Goal: Information Seeking & Learning: Find specific page/section

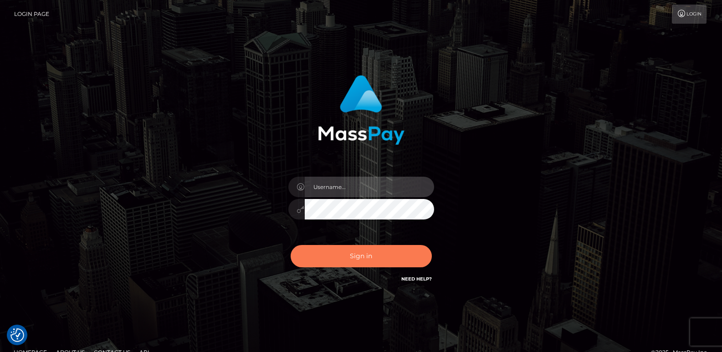
type input "[DOMAIN_NAME]"
click at [326, 252] on button "Sign in" at bounding box center [361, 256] width 141 height 22
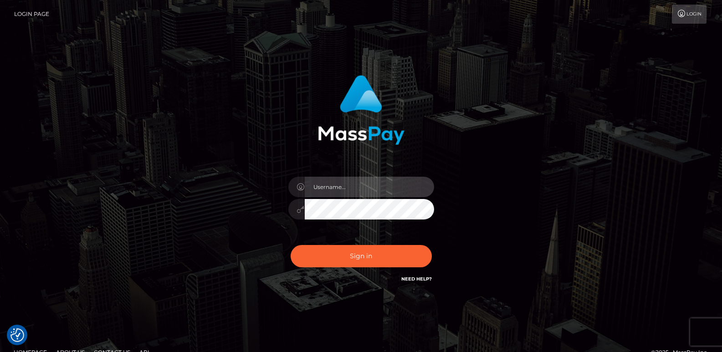
type input "[DOMAIN_NAME]"
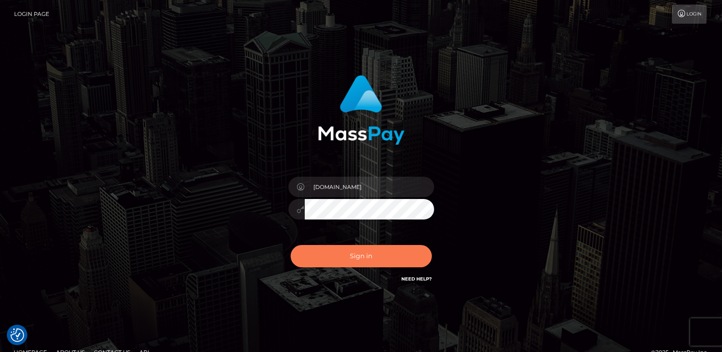
click at [326, 252] on button "Sign in" at bounding box center [361, 256] width 141 height 22
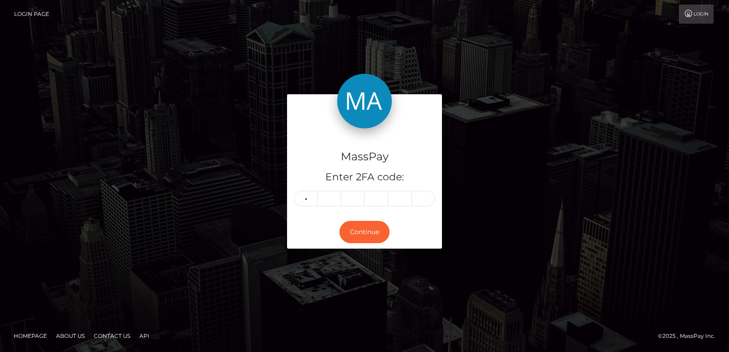
type input "3"
type input "6"
type input "5"
type input "3"
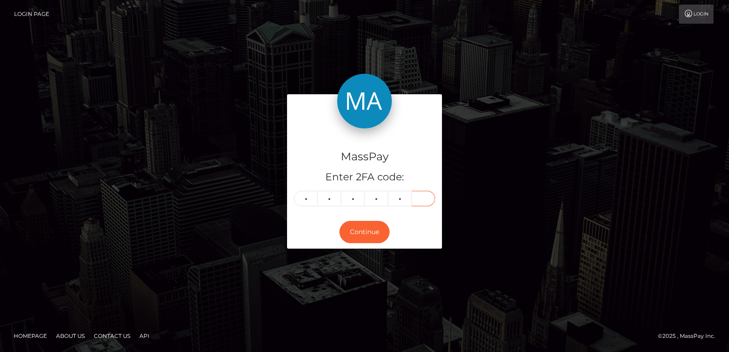
type input "3"
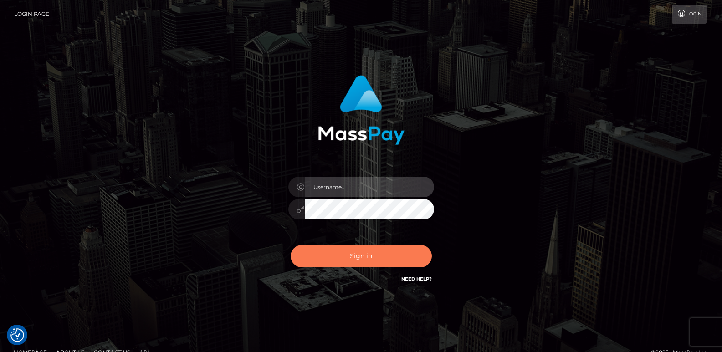
type input "[DOMAIN_NAME]"
click at [329, 257] on button "Sign in" at bounding box center [361, 256] width 141 height 22
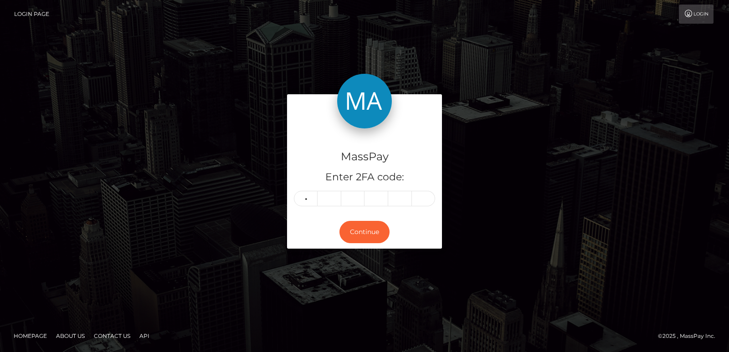
type input "0"
type input "9"
type input "3"
type input "4"
type input "6"
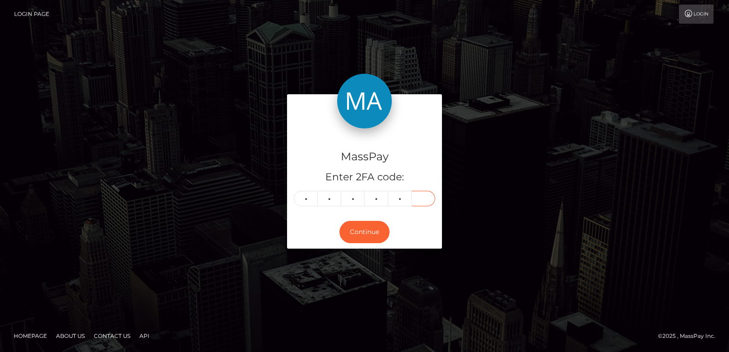
type input "0"
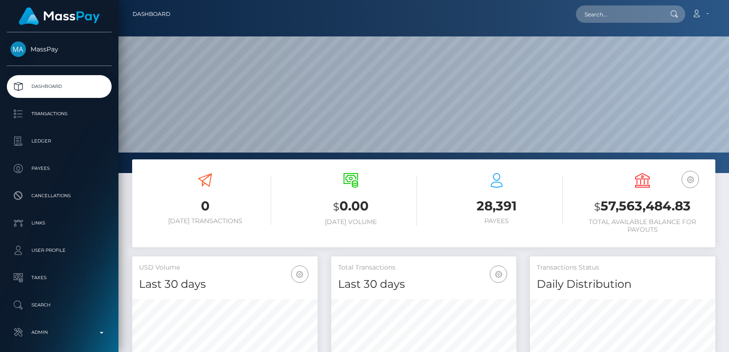
scroll to position [162, 185]
click at [590, 12] on input "text" at bounding box center [619, 13] width 86 height 17
paste input "hstud97@protonmail.com"
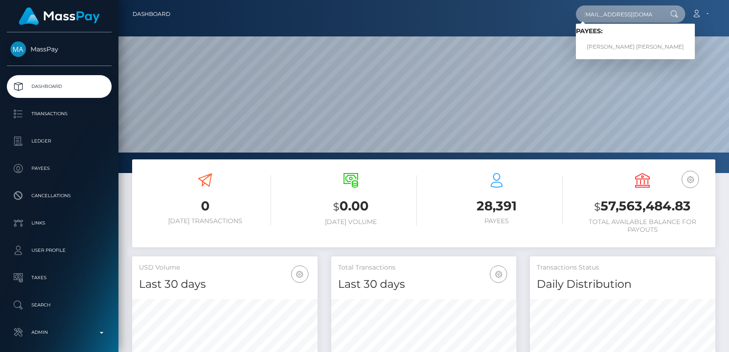
type input "hstud97@protonmail.com"
click at [600, 50] on link "ABRAHAM ISRAEL REINHARDT" at bounding box center [635, 47] width 119 height 17
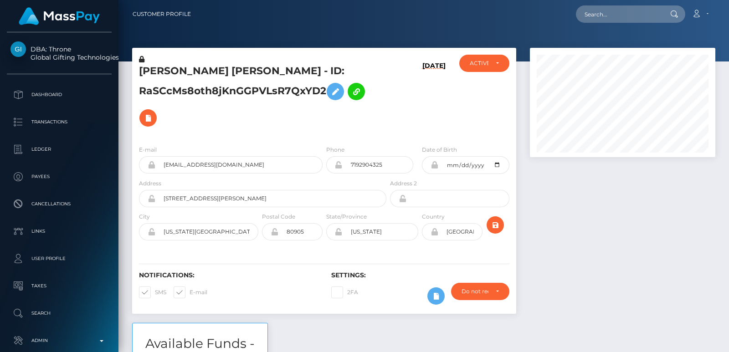
scroll to position [109, 185]
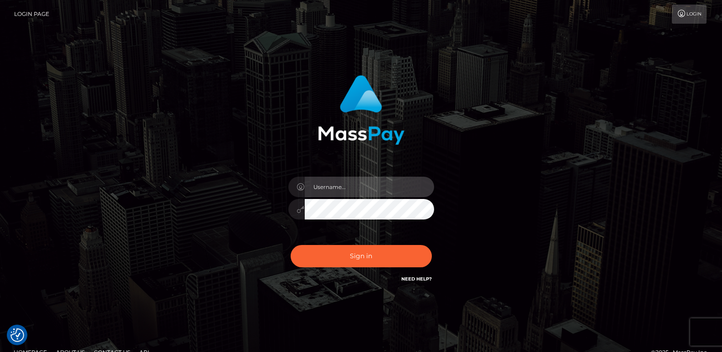
type input "ts2.es"
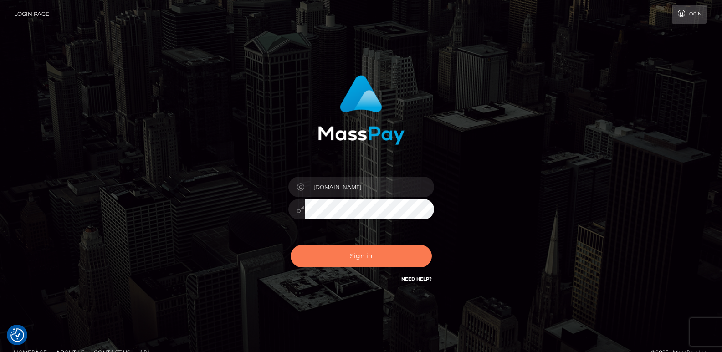
drag, startPoint x: 351, startPoint y: 268, endPoint x: 352, endPoint y: 259, distance: 9.2
click at [352, 259] on div "Sign in Need Help?" at bounding box center [360, 260] width 159 height 41
click at [352, 259] on button "Sign in" at bounding box center [361, 256] width 141 height 22
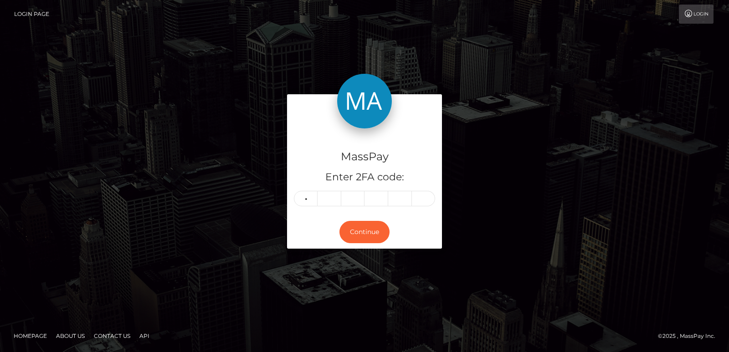
type input "3"
type input "0"
type input "3"
type input "8"
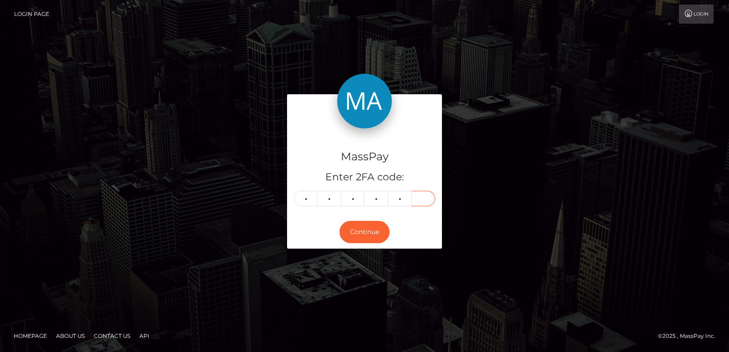
type input "6"
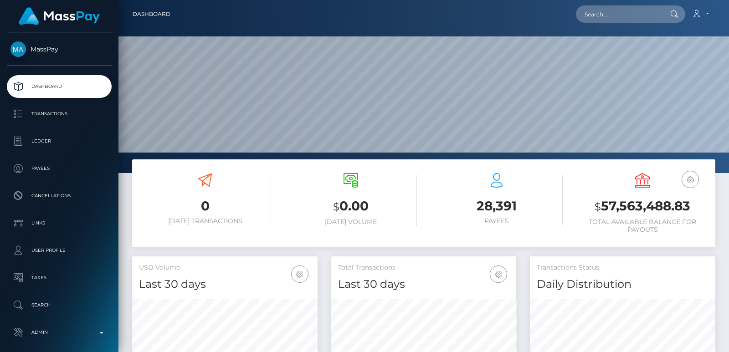
scroll to position [162, 185]
click at [596, 20] on input "text" at bounding box center [619, 13] width 86 height 17
paste input "[EMAIL_ADDRESS][DOMAIN_NAME]"
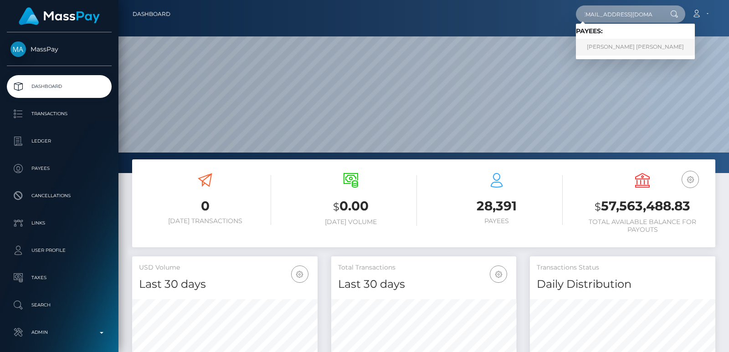
type input "hstud97@protonmail.com"
click at [609, 48] on link "ABRAHAM ISRAEL REINHARDT" at bounding box center [635, 47] width 119 height 17
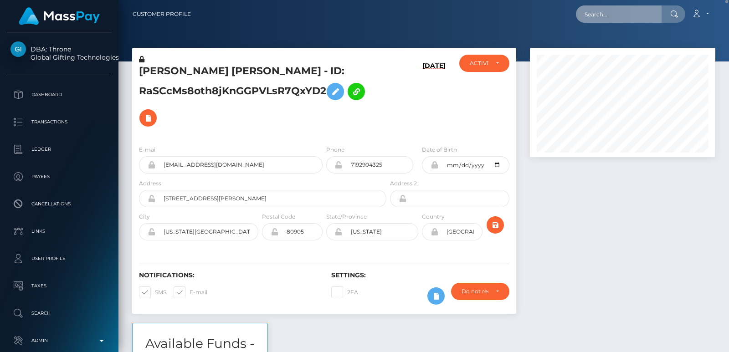
click at [596, 13] on input "text" at bounding box center [619, 13] width 86 height 17
paste input "tristin@tristinstormecoaching.com"
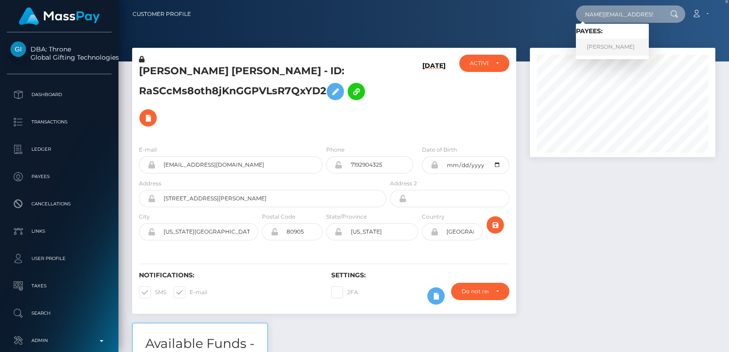
type input "tristin@tristinstormecoaching.com"
click at [602, 43] on link "TRISTIN-STORME REDPATH" at bounding box center [612, 47] width 73 height 17
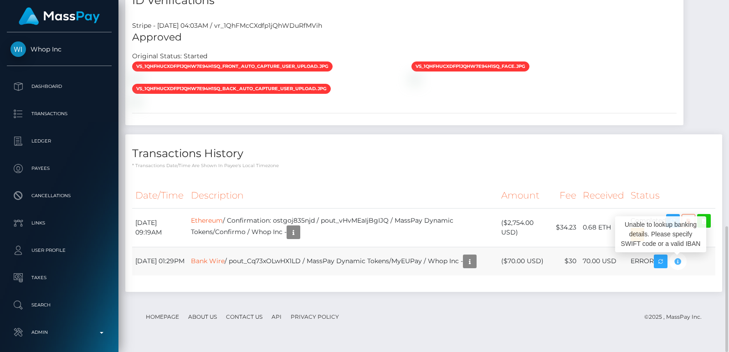
scroll to position [109, 185]
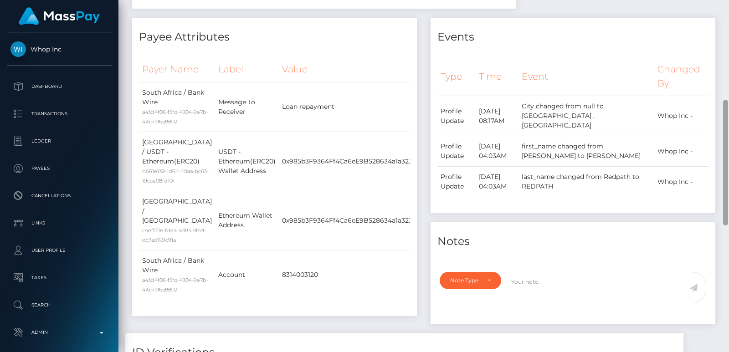
click at [728, 131] on div at bounding box center [725, 176] width 7 height 352
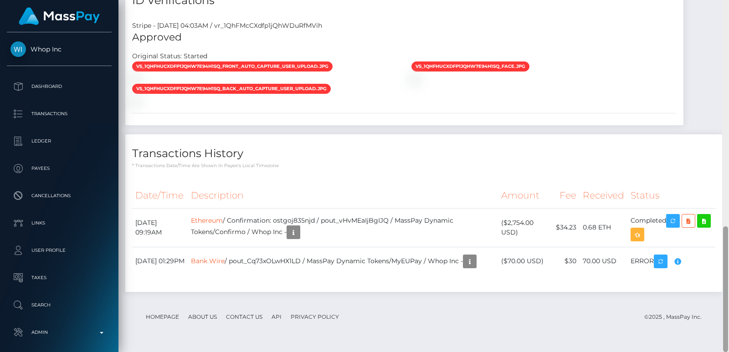
scroll to position [279, 0]
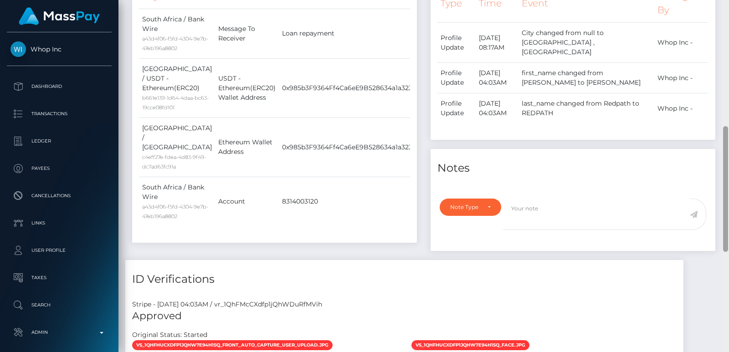
click at [723, 141] on div at bounding box center [725, 176] width 7 height 352
click at [721, 91] on div "Events Type Time Event Changed By" at bounding box center [572, 102] width 298 height 316
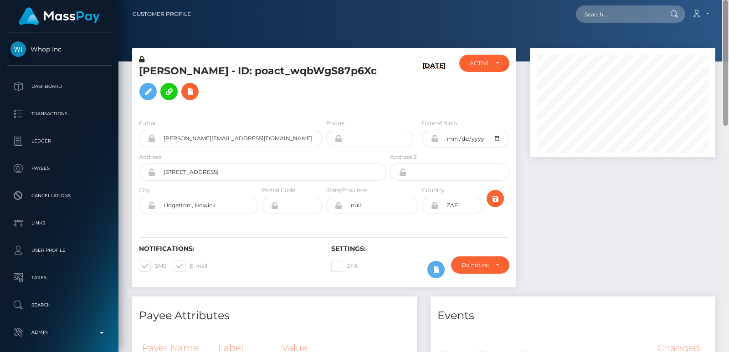
click at [724, 89] on div at bounding box center [725, 176] width 7 height 352
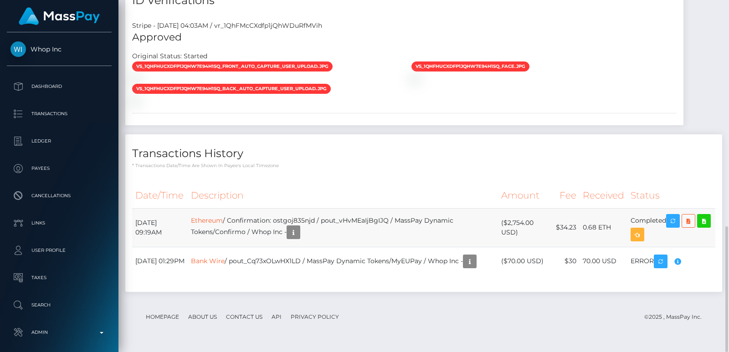
scroll to position [109, 185]
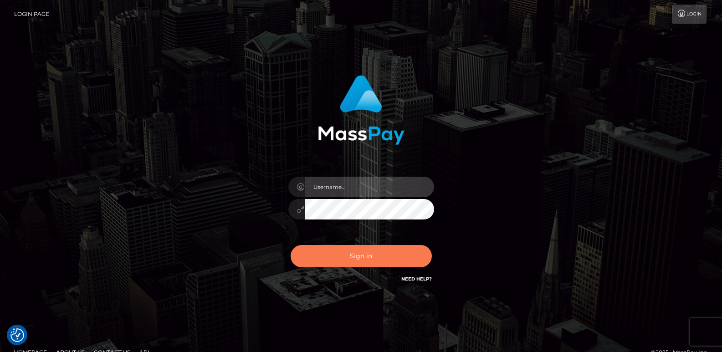
type input "[DOMAIN_NAME]"
click at [376, 263] on button "Sign in" at bounding box center [361, 256] width 141 height 22
type input "ts2.es"
click at [370, 260] on button "Sign in" at bounding box center [361, 256] width 141 height 22
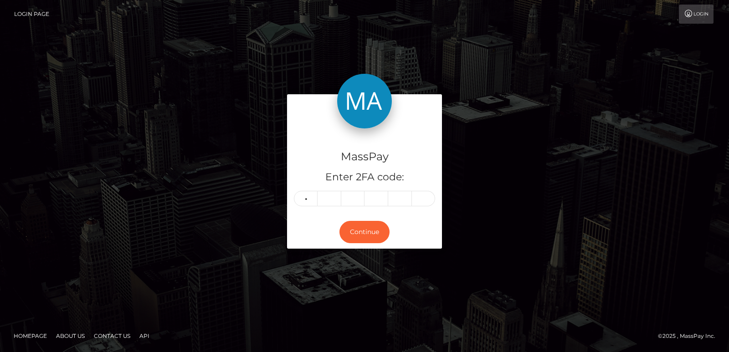
type input "4"
type input "7"
type input "6"
type input "0"
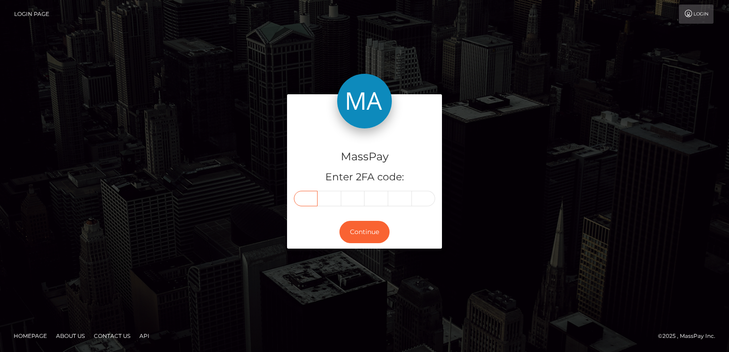
type input "4"
type input "7"
type input "6"
type input "0"
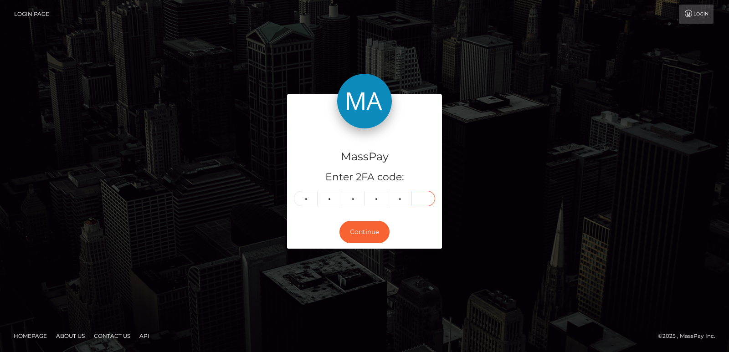
type input "9"
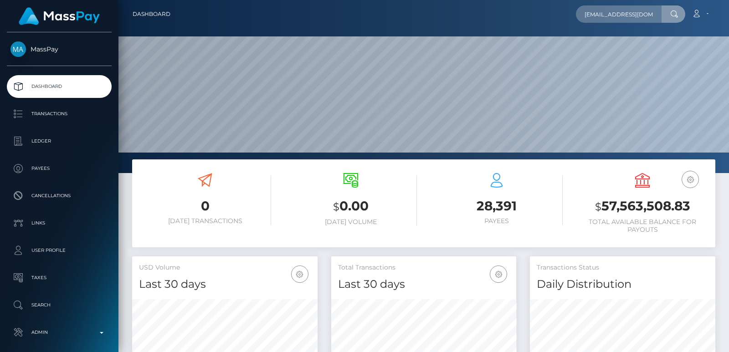
scroll to position [0, 2]
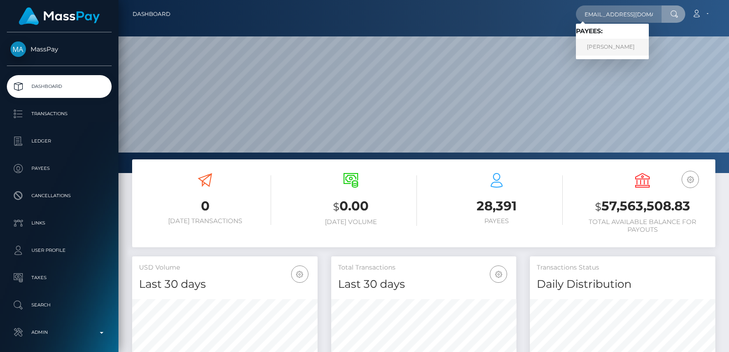
type input "[EMAIL_ADDRESS][DOMAIN_NAME]"
click at [633, 45] on link "ERIKA GADOR JADIA" at bounding box center [612, 47] width 73 height 17
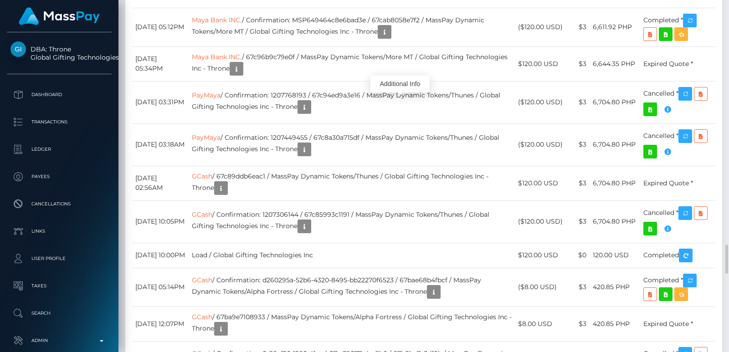
scroll to position [109, 185]
click at [397, 89] on div "Additional Info" at bounding box center [399, 84] width 59 height 17
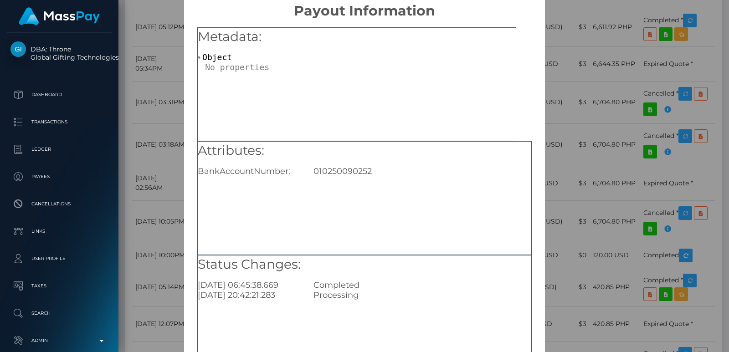
scroll to position [15, 0]
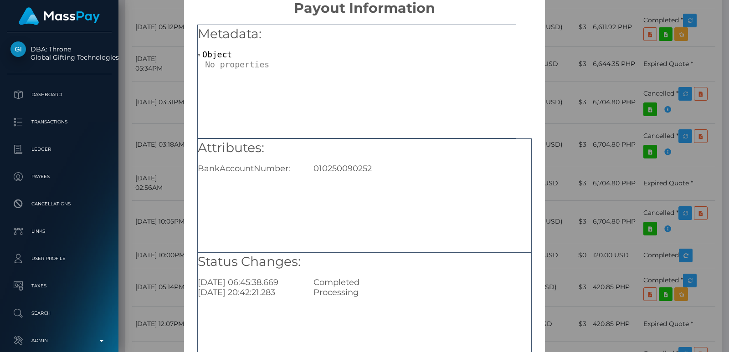
click at [693, 91] on div "× Payout Information Metadata: Object Attributes: BankAccountNumber: 0102500902…" at bounding box center [364, 176] width 729 height 352
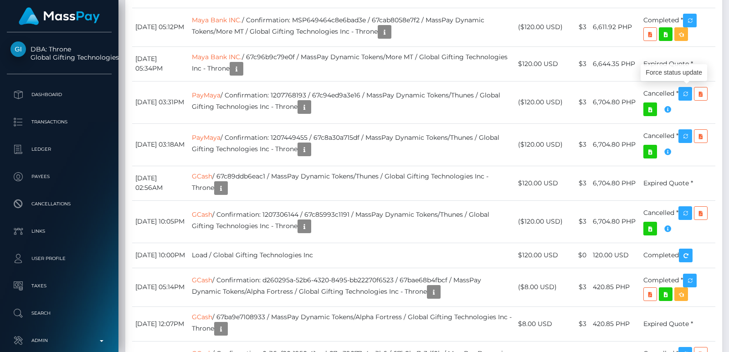
scroll to position [109, 185]
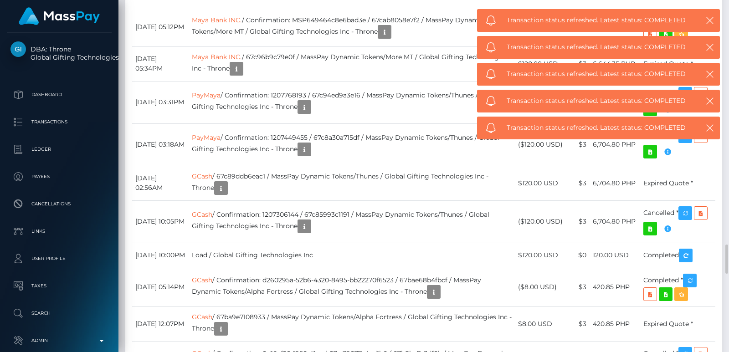
drag, startPoint x: 359, startPoint y: 110, endPoint x: 346, endPoint y: 107, distance: 13.0
click at [402, 83] on div "Additional Info" at bounding box center [399, 84] width 59 height 17
click at [401, 87] on div "Additional Info" at bounding box center [399, 84] width 59 height 17
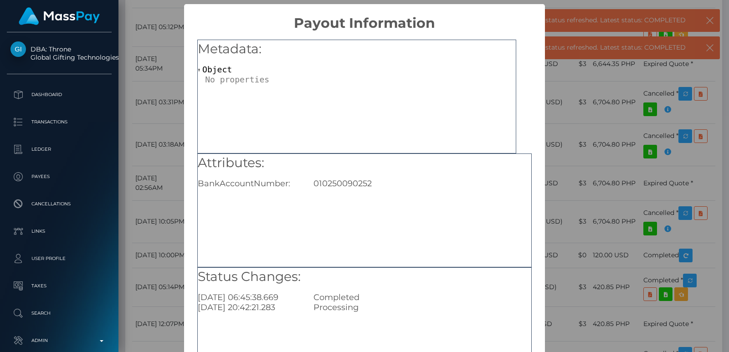
scroll to position [0, 0]
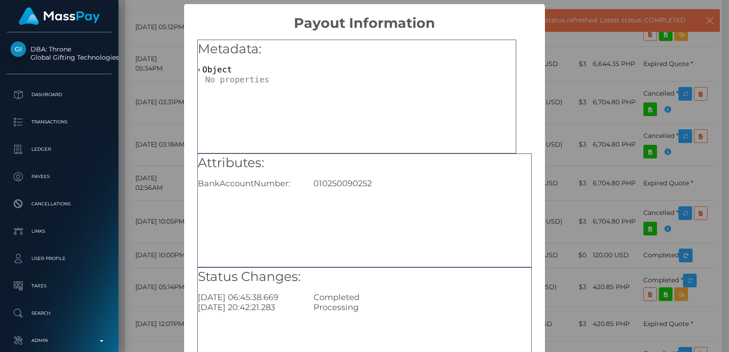
click at [128, 88] on div "× Payout Information Metadata: Object Attributes: BankAccountNumber: 0102500902…" at bounding box center [364, 176] width 729 height 352
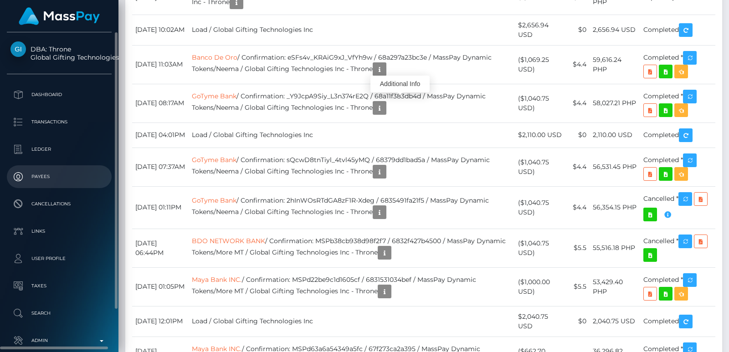
scroll to position [47, 0]
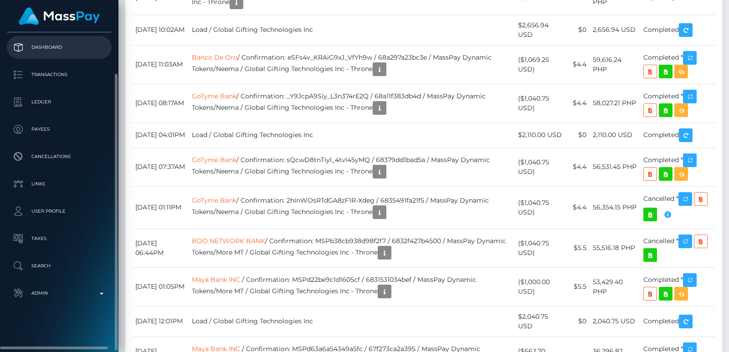
click at [76, 53] on p "Dashboard" at bounding box center [58, 48] width 97 height 14
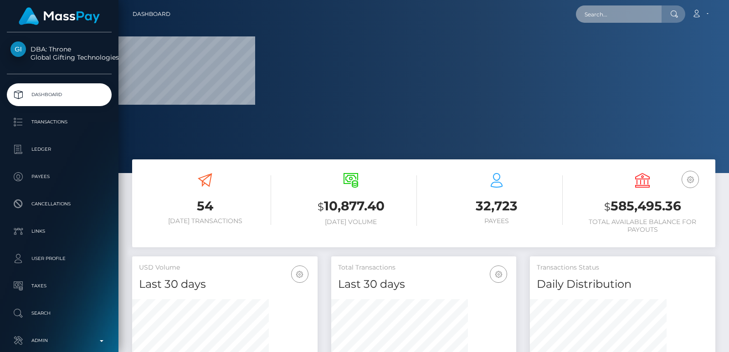
click at [597, 19] on input "text" at bounding box center [619, 13] width 86 height 17
paste input "[EMAIL_ADDRESS][DOMAIN_NAME]"
type input "[EMAIL_ADDRESS][DOMAIN_NAME]"
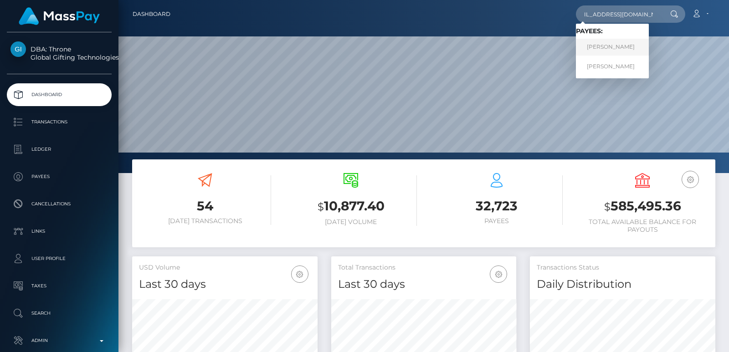
scroll to position [0, 0]
click at [615, 52] on link "AMY LEIGH BERGAM" at bounding box center [612, 47] width 73 height 17
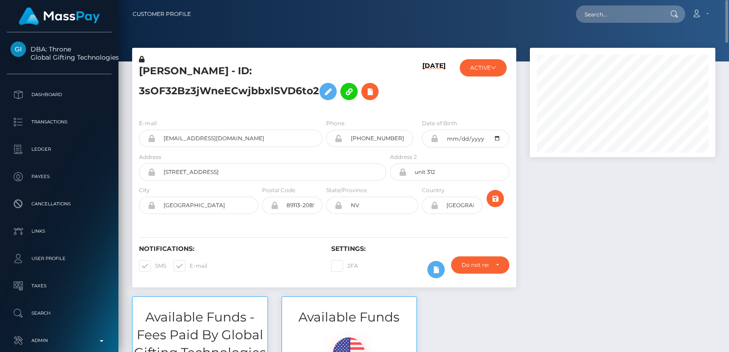
click at [622, 174] on div at bounding box center [622, 172] width 199 height 249
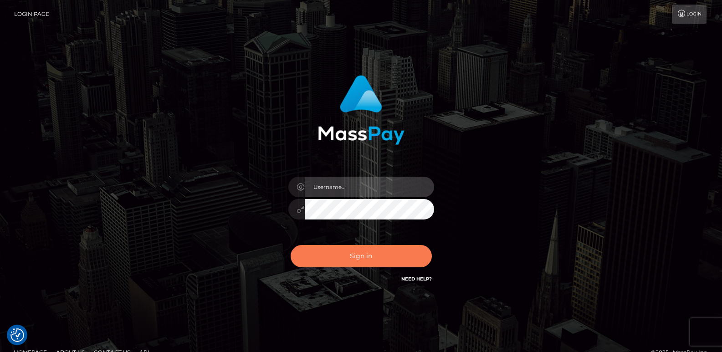
type input "[DOMAIN_NAME]"
click at [364, 250] on button "Sign in" at bounding box center [361, 256] width 141 height 22
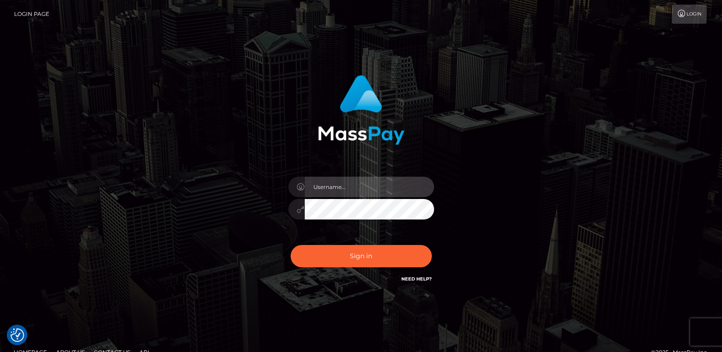
type input "[DOMAIN_NAME]"
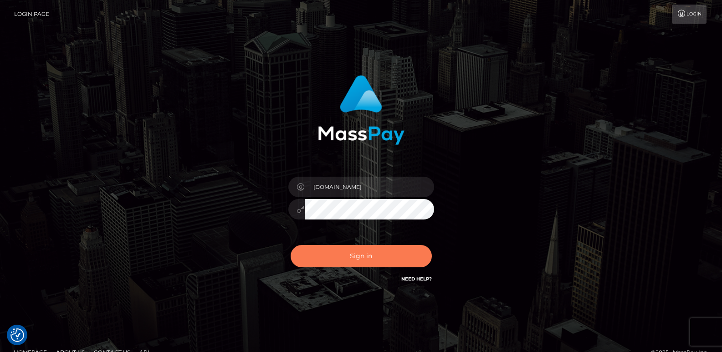
click at [364, 250] on button "Sign in" at bounding box center [361, 256] width 141 height 22
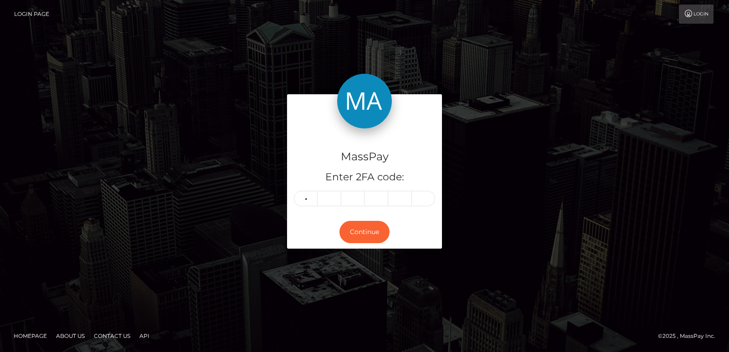
type input "9"
type input "3"
type input "6"
type input "3"
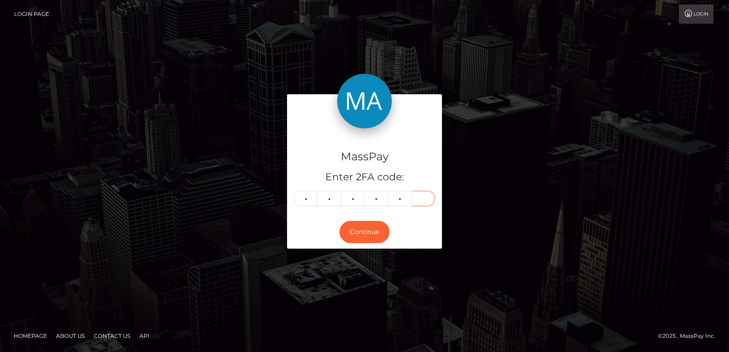
type input "9"
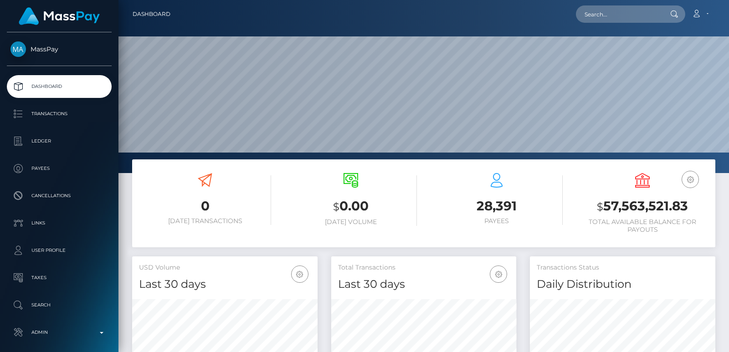
scroll to position [162, 185]
click at [596, 18] on input "text" at bounding box center [619, 13] width 86 height 17
paste input "[EMAIL_ADDRESS][DOMAIN_NAME]"
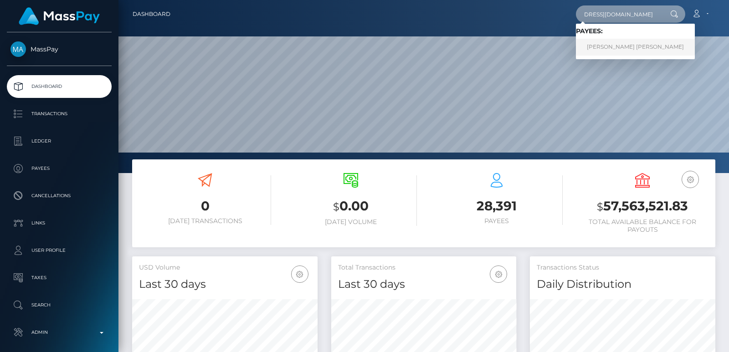
type input "[EMAIL_ADDRESS][DOMAIN_NAME]"
click at [622, 43] on link "[PERSON_NAME] [PERSON_NAME]" at bounding box center [635, 47] width 119 height 17
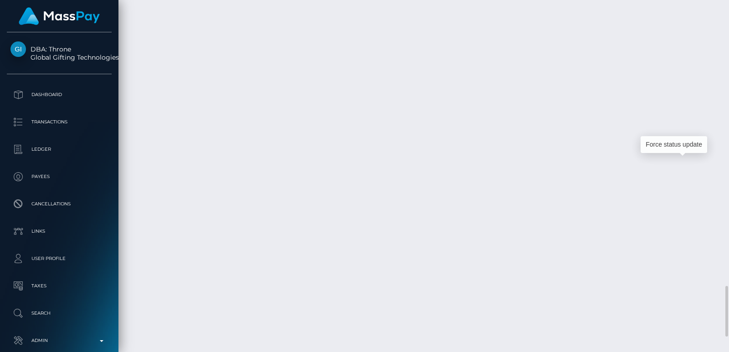
scroll to position [109, 185]
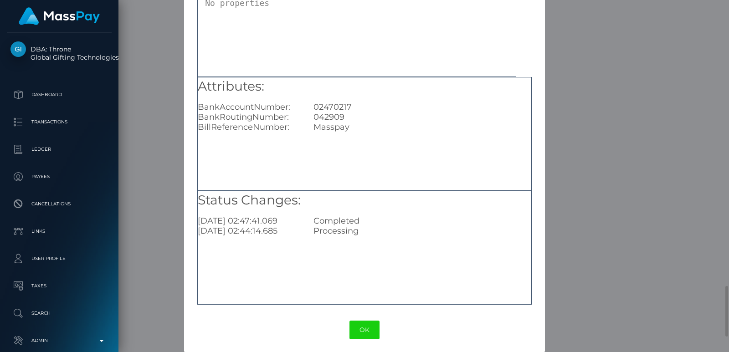
scroll to position [81, 0]
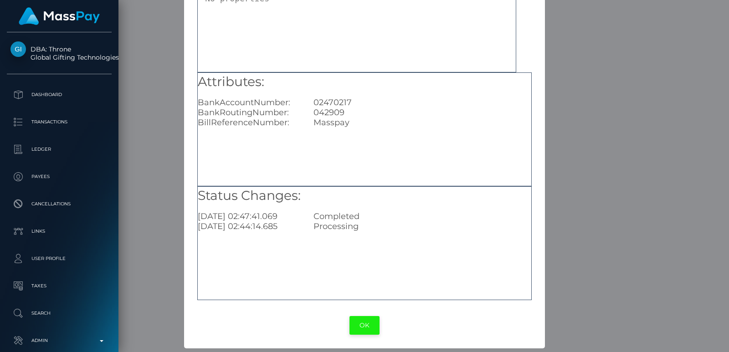
click at [356, 320] on button "OK" at bounding box center [364, 325] width 30 height 19
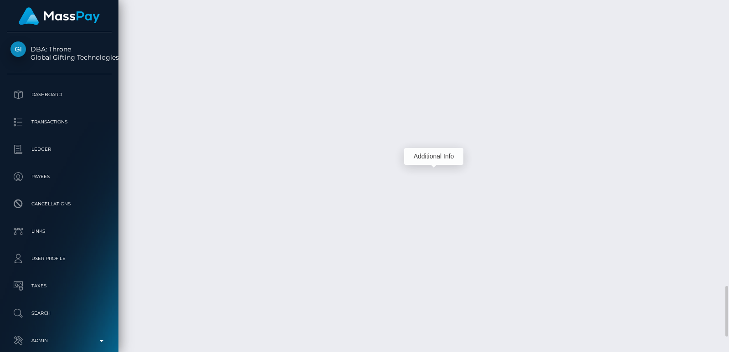
scroll to position [109, 185]
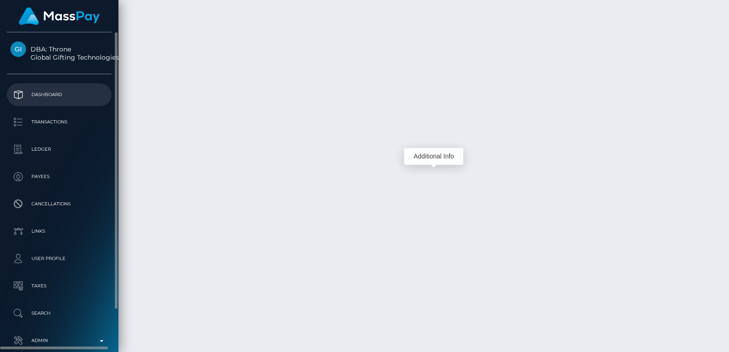
click at [65, 104] on link "Dashboard" at bounding box center [59, 94] width 105 height 23
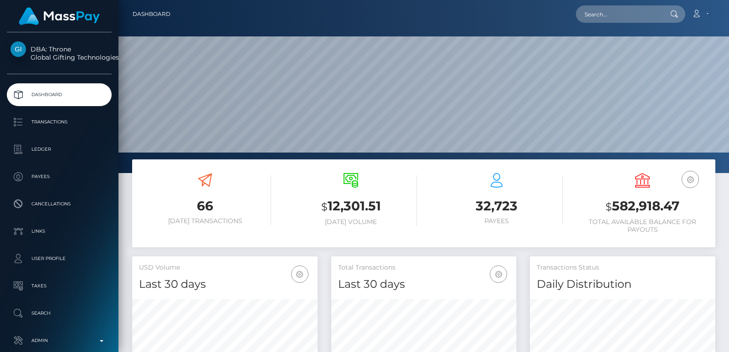
scroll to position [162, 185]
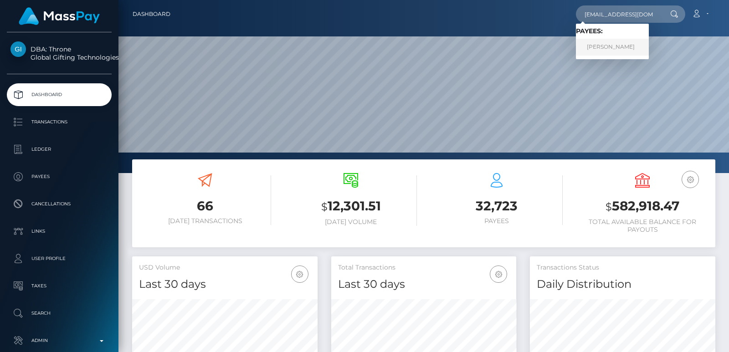
type input "epam.nikitina@mail.ru"
click at [615, 55] on link "Anastasiia Rogozhnikova" at bounding box center [612, 47] width 73 height 17
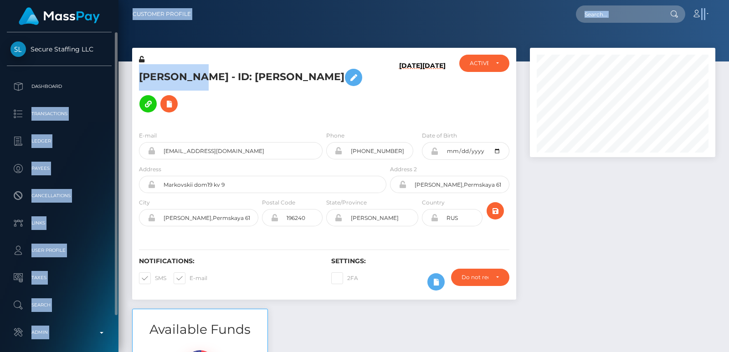
drag, startPoint x: 193, startPoint y: 76, endPoint x: 102, endPoint y: 73, distance: 91.6
click at [102, 73] on div "Secure Staffing LLC Dashboard Transactions Ledger Payees Cancellations" at bounding box center [364, 176] width 729 height 352
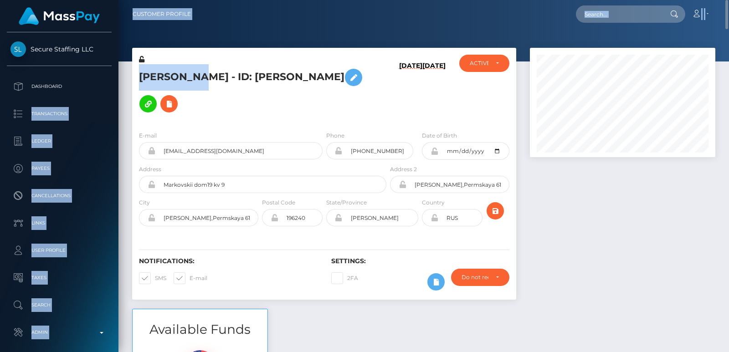
click at [157, 73] on h5 "[PERSON_NAME] - ID: [PERSON_NAME]" at bounding box center [260, 90] width 242 height 53
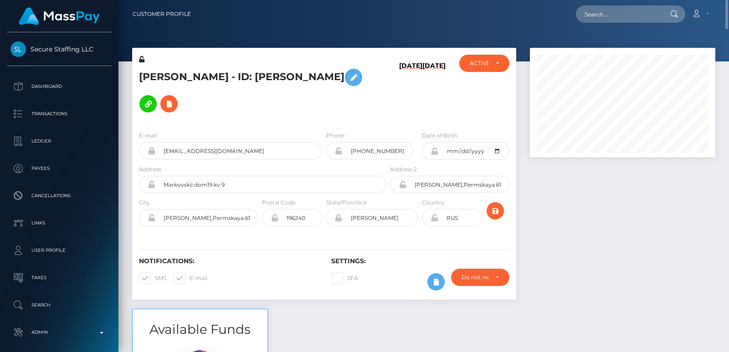
click at [174, 71] on h5 "[PERSON_NAME] - ID: [PERSON_NAME]" at bounding box center [260, 90] width 242 height 53
copy h5 "Anastasiia"
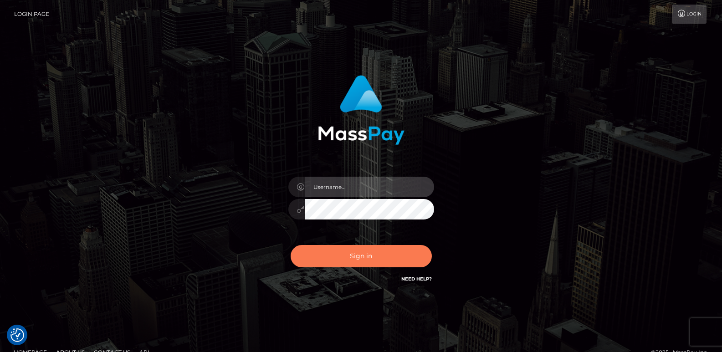
type input "[DOMAIN_NAME]"
click at [308, 254] on button "Sign in" at bounding box center [361, 256] width 141 height 22
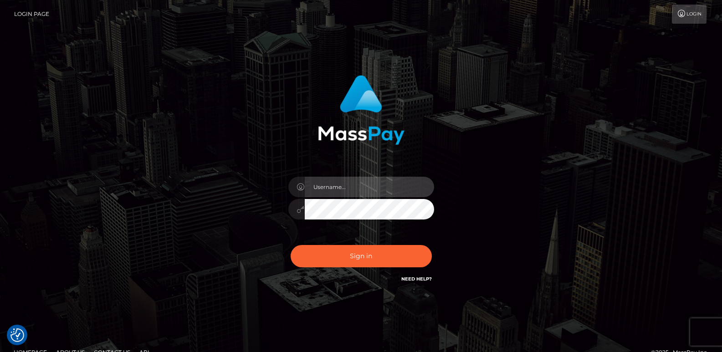
type input "[DOMAIN_NAME]"
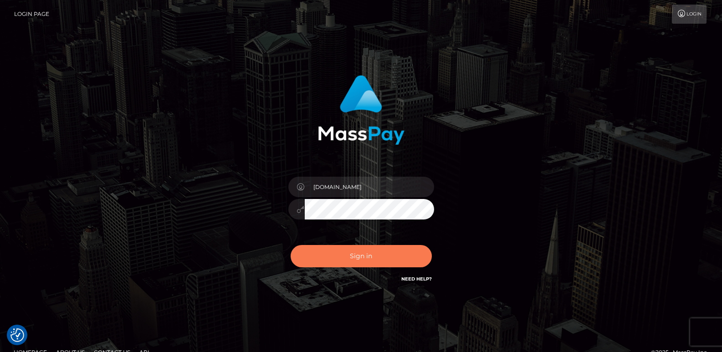
click at [308, 254] on button "Sign in" at bounding box center [361, 256] width 141 height 22
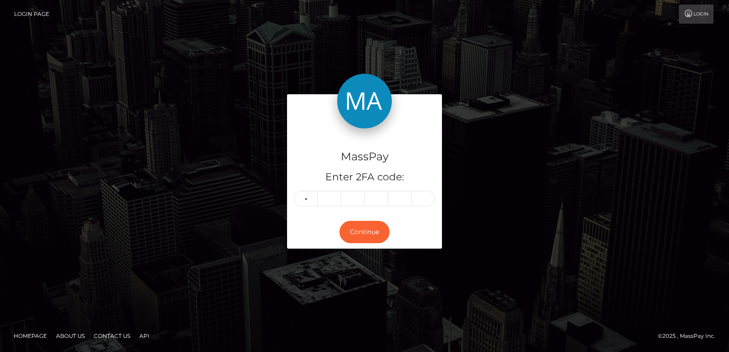
type input "4"
type input "5"
type input "4"
type input "9"
type input "1"
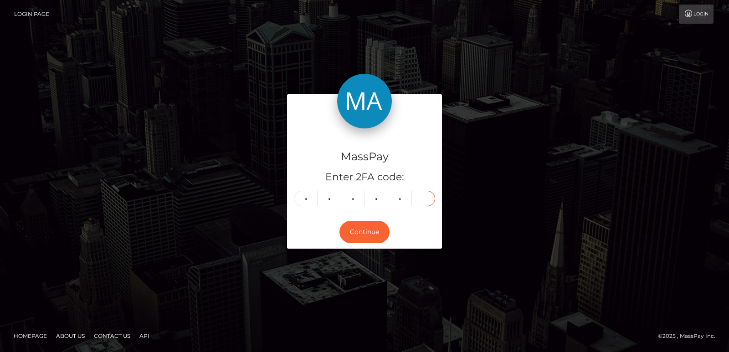
type input "2"
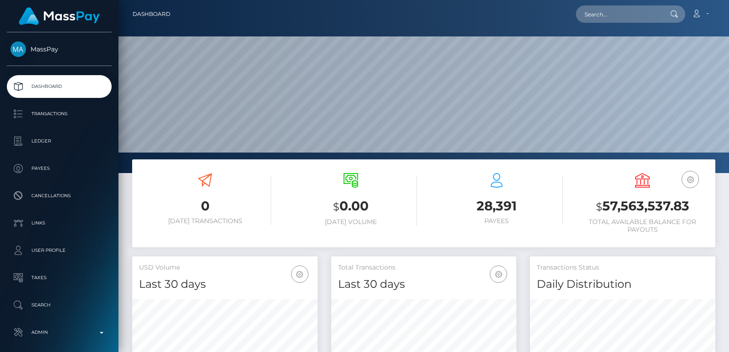
scroll to position [162, 185]
click at [600, 26] on nav "Dashboard Loading... Loading... Account Edit Profile" at bounding box center [423, 14] width 610 height 28
click at [601, 20] on input "text" at bounding box center [619, 13] width 86 height 17
paste input "[EMAIL_ADDRESS][DOMAIN_NAME]"
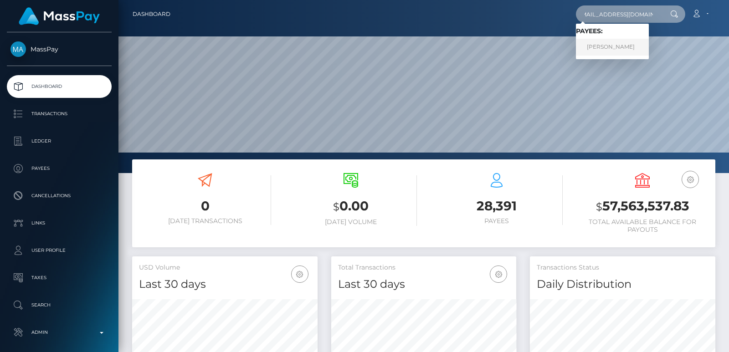
type input "[EMAIL_ADDRESS][DOMAIN_NAME]"
click at [613, 45] on link "[PERSON_NAME]" at bounding box center [612, 47] width 73 height 17
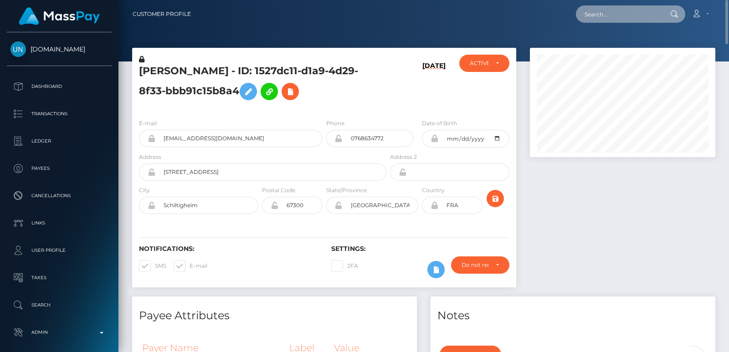
click at [594, 17] on input "text" at bounding box center [619, 13] width 86 height 17
paste input "[EMAIL_ADDRESS][DOMAIN_NAME]"
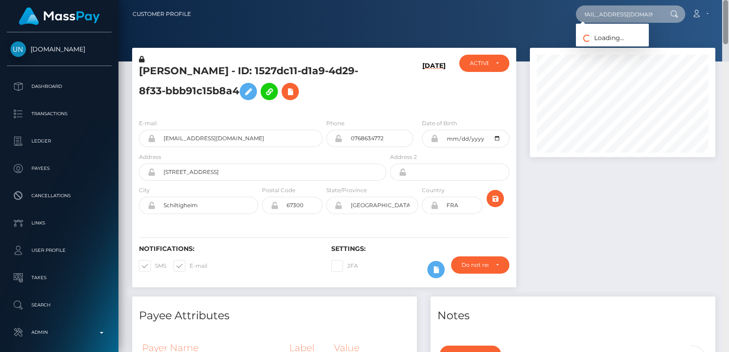
type input "[EMAIL_ADDRESS][DOMAIN_NAME]"
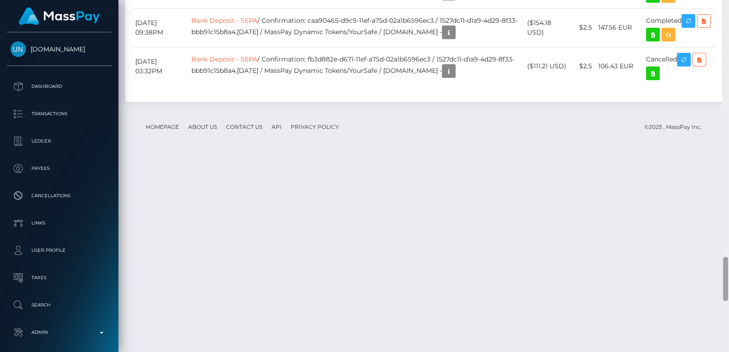
scroll to position [2046, 0]
